Goal: Task Accomplishment & Management: Manage account settings

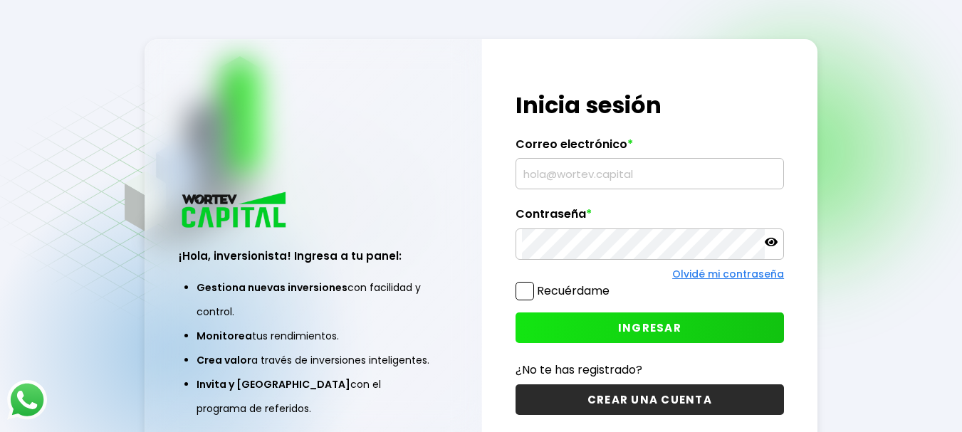
type input "[EMAIL_ADDRESS][DOMAIN_NAME]"
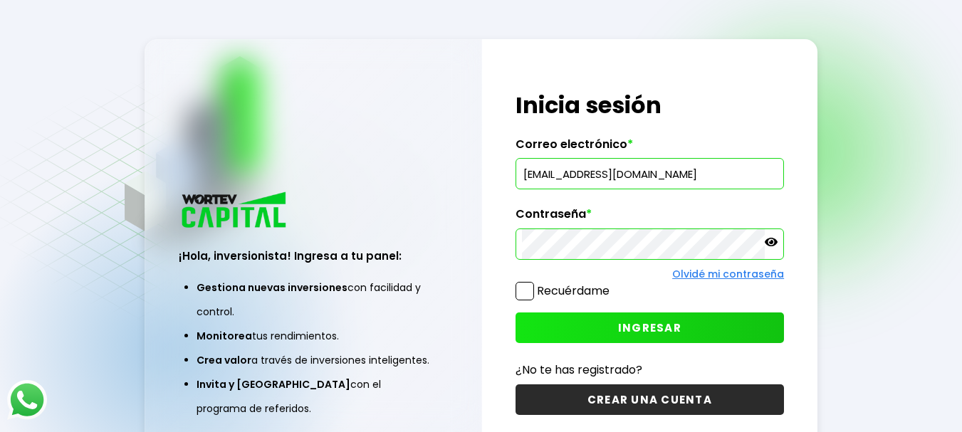
click at [661, 328] on span "INGRESAR" at bounding box center [649, 328] width 63 height 15
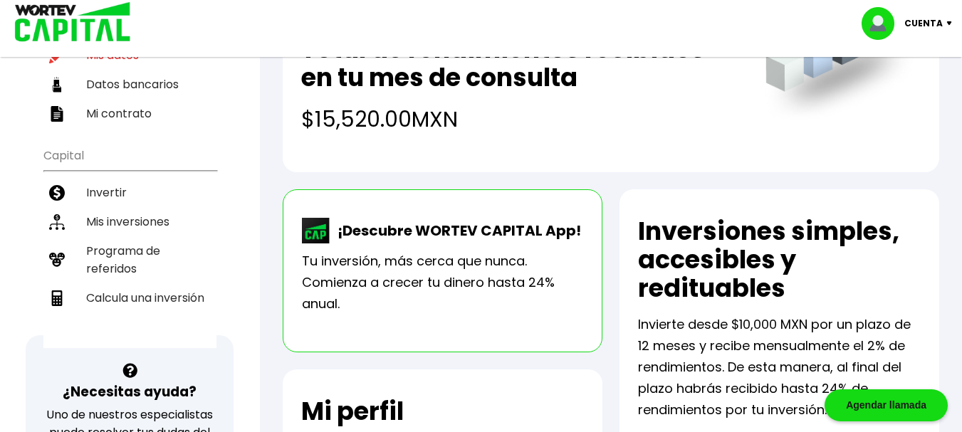
scroll to position [214, 0]
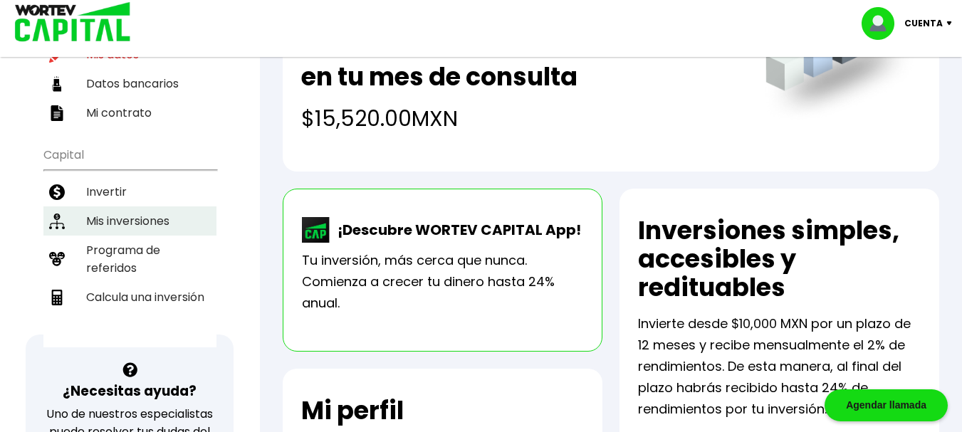
click at [150, 217] on li "Mis inversiones" at bounding box center [129, 221] width 173 height 29
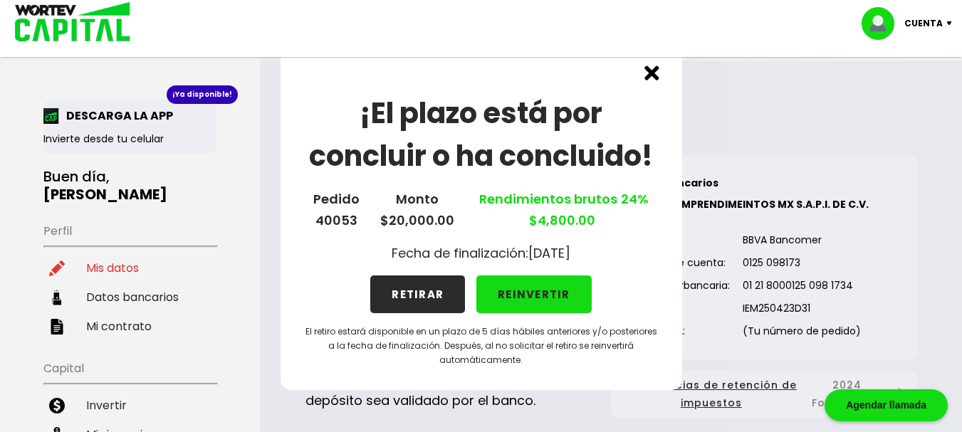
click at [408, 301] on button "RETIRAR" at bounding box center [417, 295] width 95 height 38
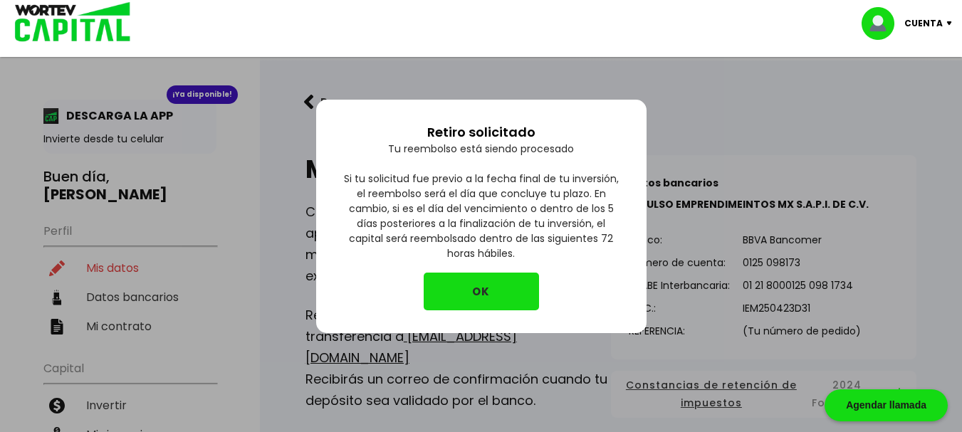
click at [470, 293] on button "OK" at bounding box center [481, 292] width 115 height 38
